Goal: Information Seeking & Learning: Learn about a topic

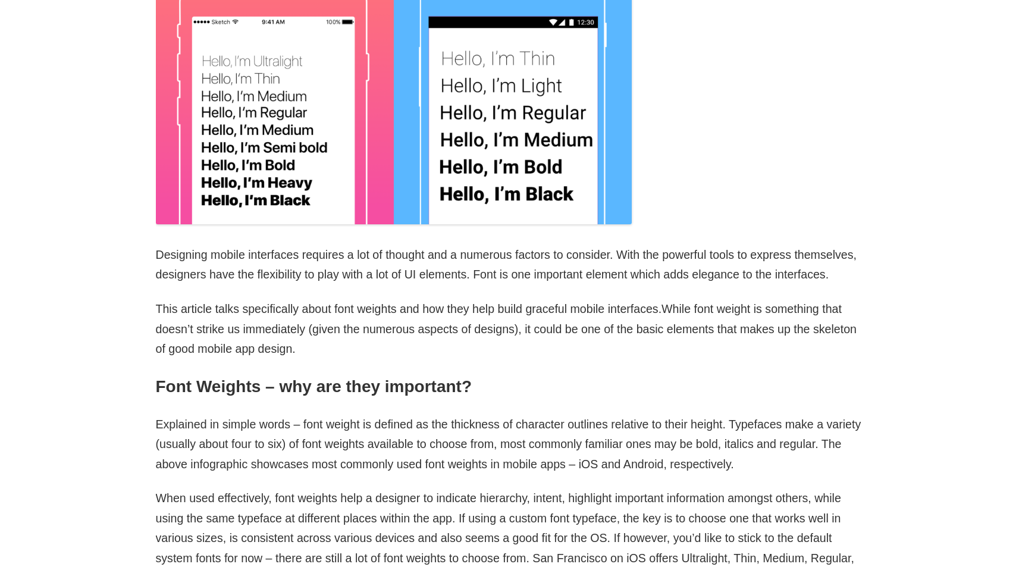
scroll to position [846, 0]
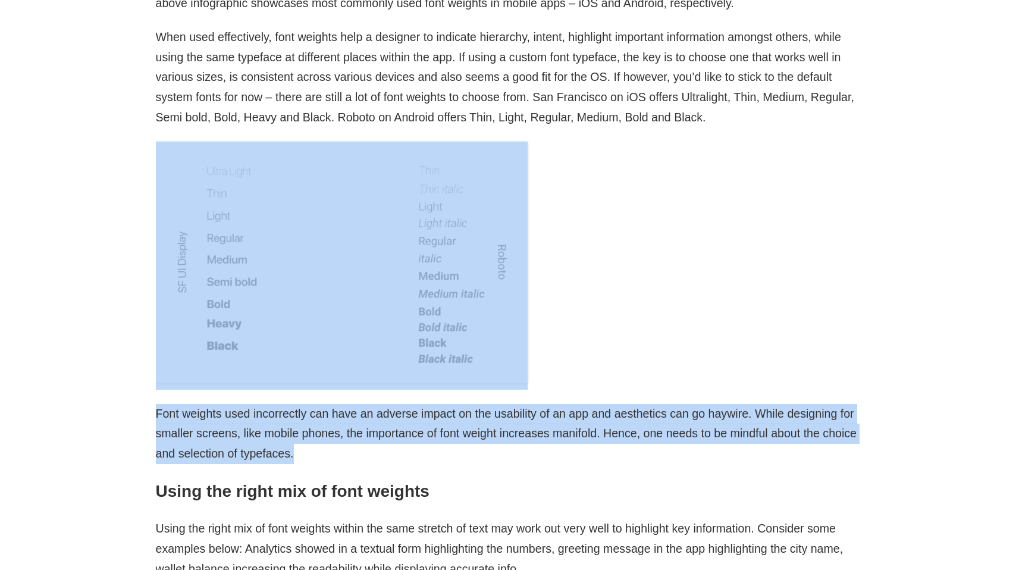
drag, startPoint x: 613, startPoint y: 442, endPoint x: 372, endPoint y: 199, distance: 341.8
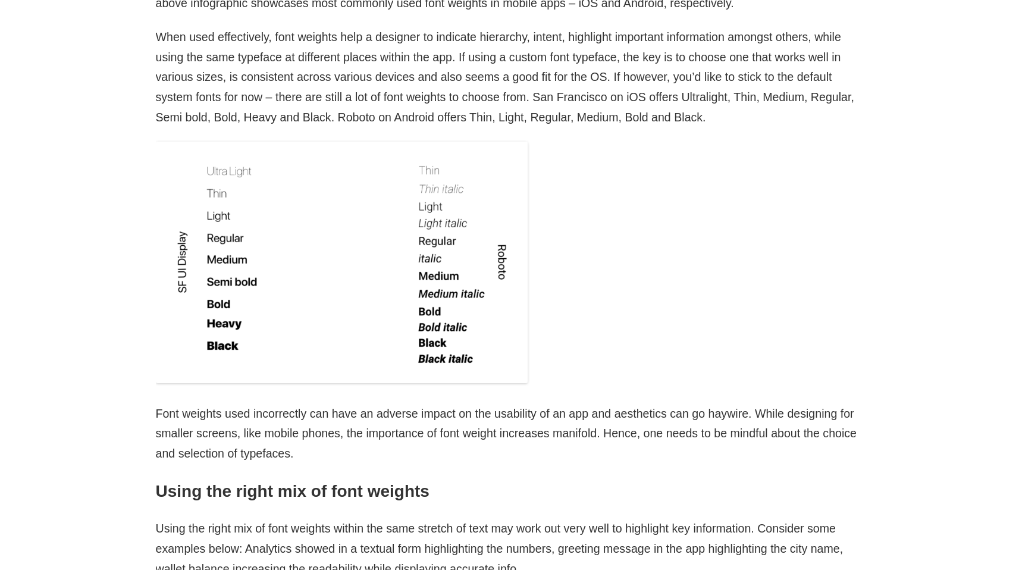
drag, startPoint x: 499, startPoint y: 428, endPoint x: 472, endPoint y: 440, distance: 30.4
click at [498, 432] on span "Font weights used incorrectly can have an adverse impact on the usability of an…" at bounding box center [506, 433] width 700 height 53
drag, startPoint x: 326, startPoint y: 466, endPoint x: 278, endPoint y: 456, distance: 49.8
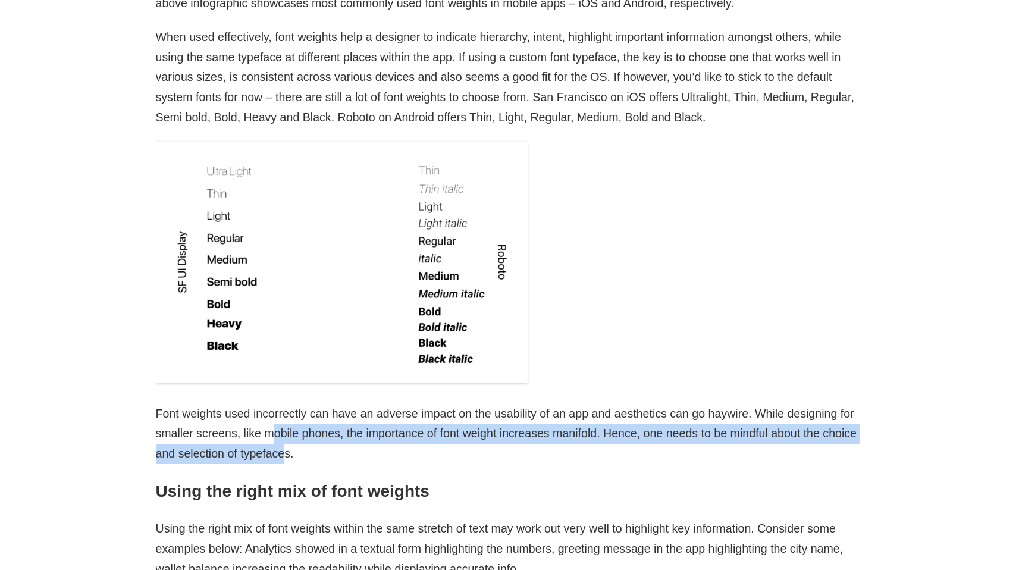
click at [275, 440] on p "Font weights used incorrectly can have an adverse impact on the usability of an…" at bounding box center [510, 434] width 708 height 60
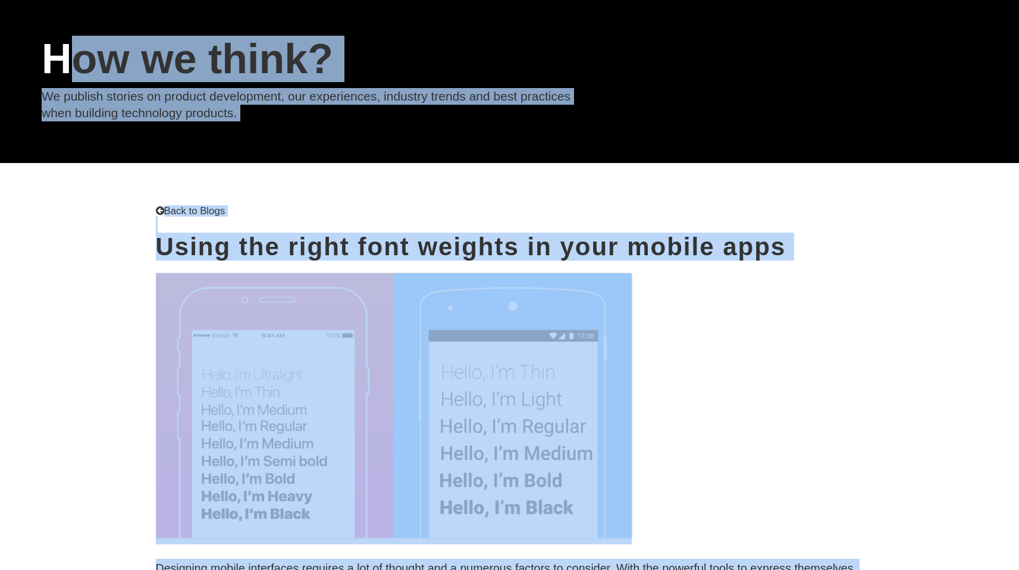
scroll to position [0, 0]
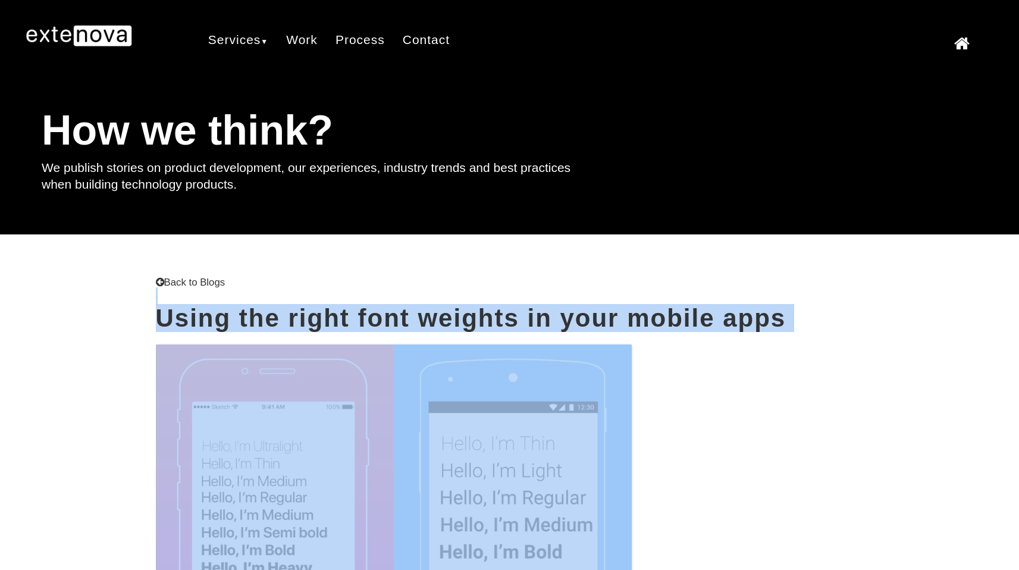
drag, startPoint x: 334, startPoint y: 459, endPoint x: 112, endPoint y: 298, distance: 273.8
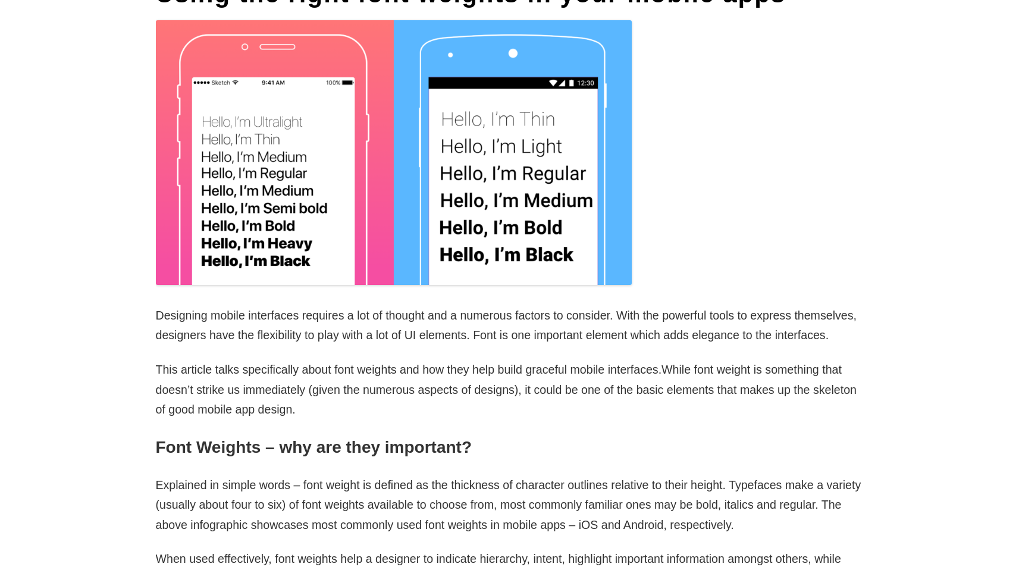
scroll to position [279, 0]
